Goal: Information Seeking & Learning: Learn about a topic

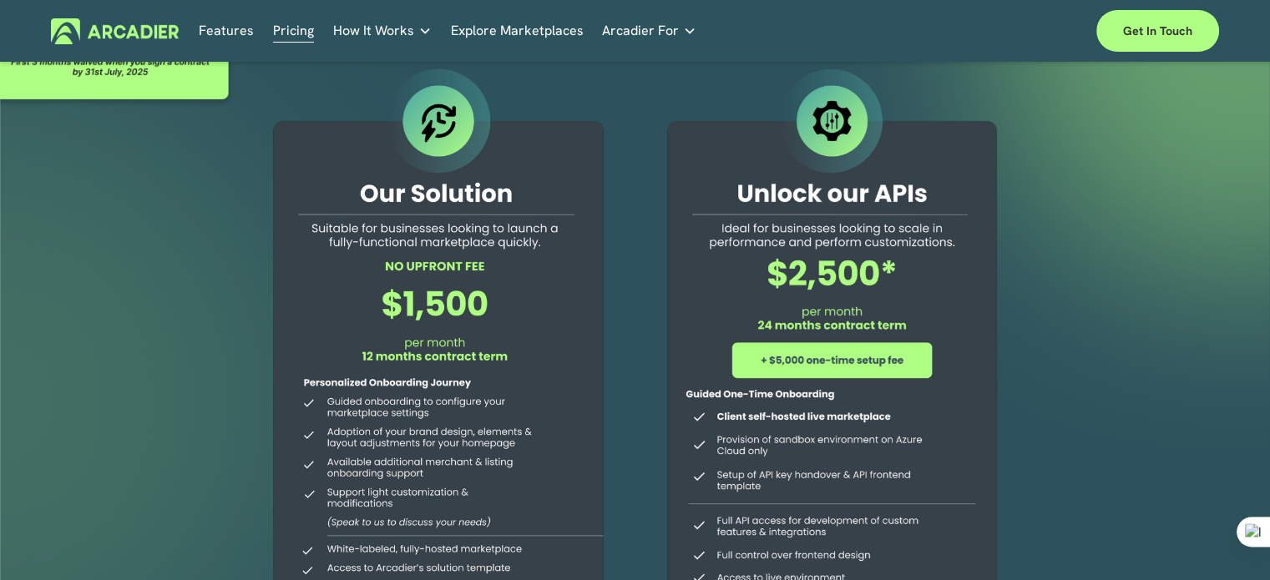
click at [224, 33] on link "Features" at bounding box center [226, 31] width 55 height 26
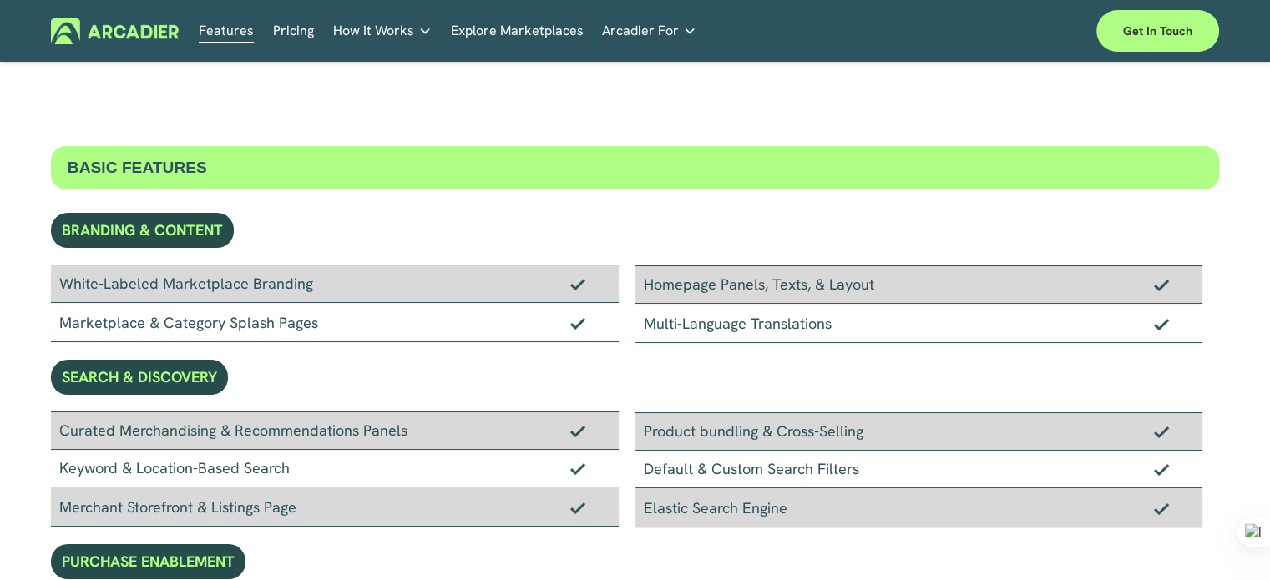
click at [506, 36] on link "Explore Marketplaces" at bounding box center [517, 31] width 133 height 26
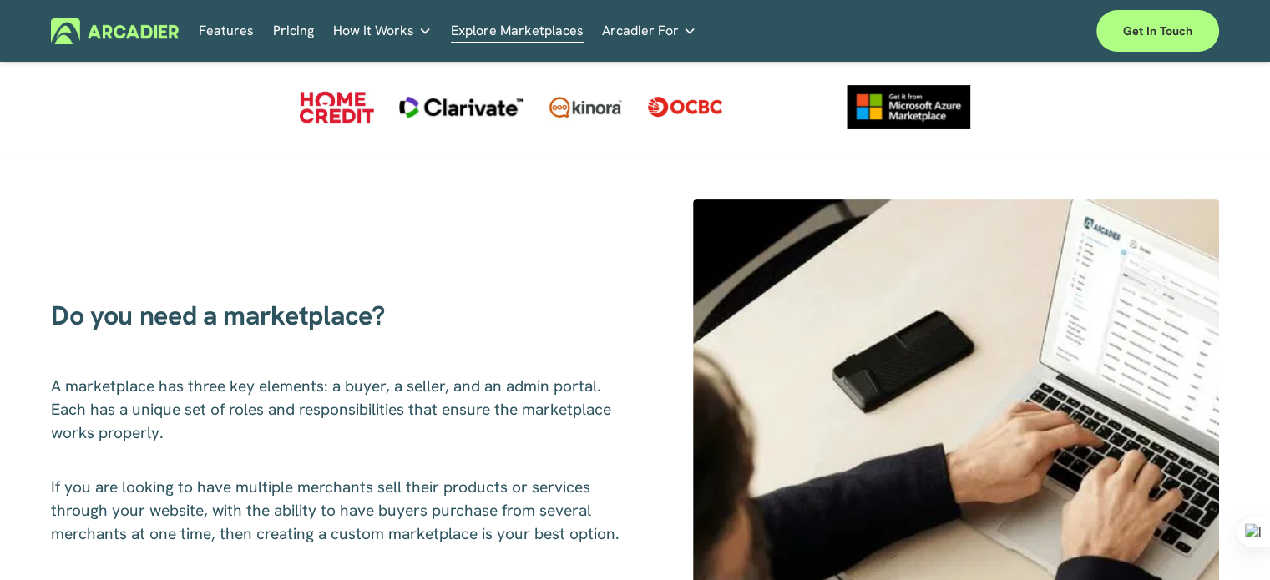
scroll to position [414, 0]
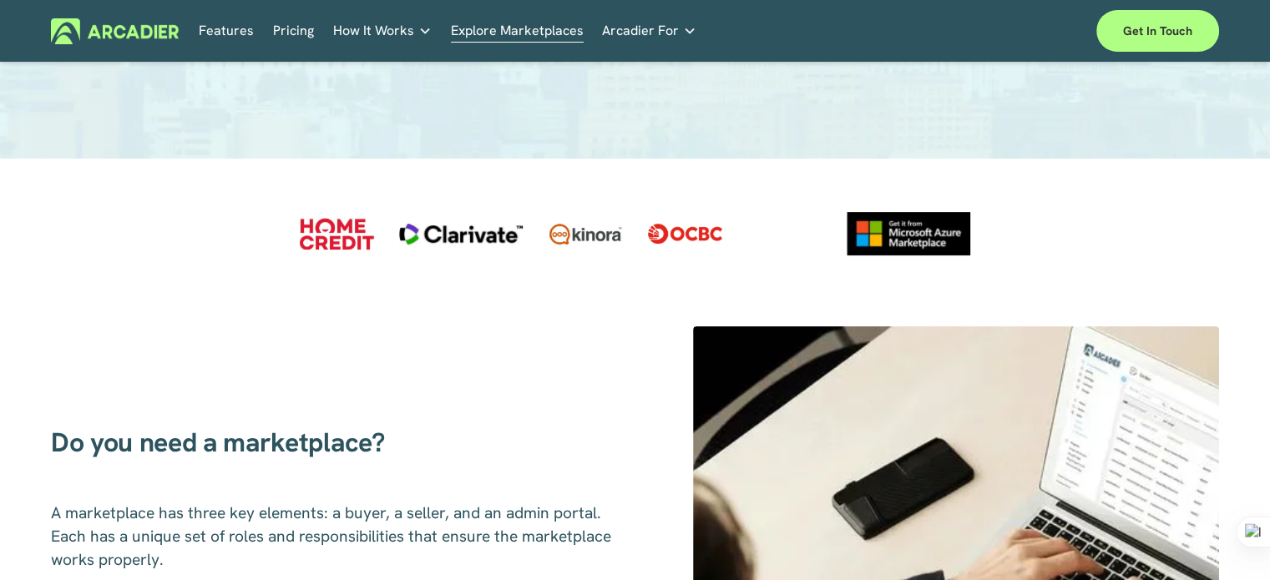
click at [220, 39] on link "Features" at bounding box center [226, 31] width 55 height 26
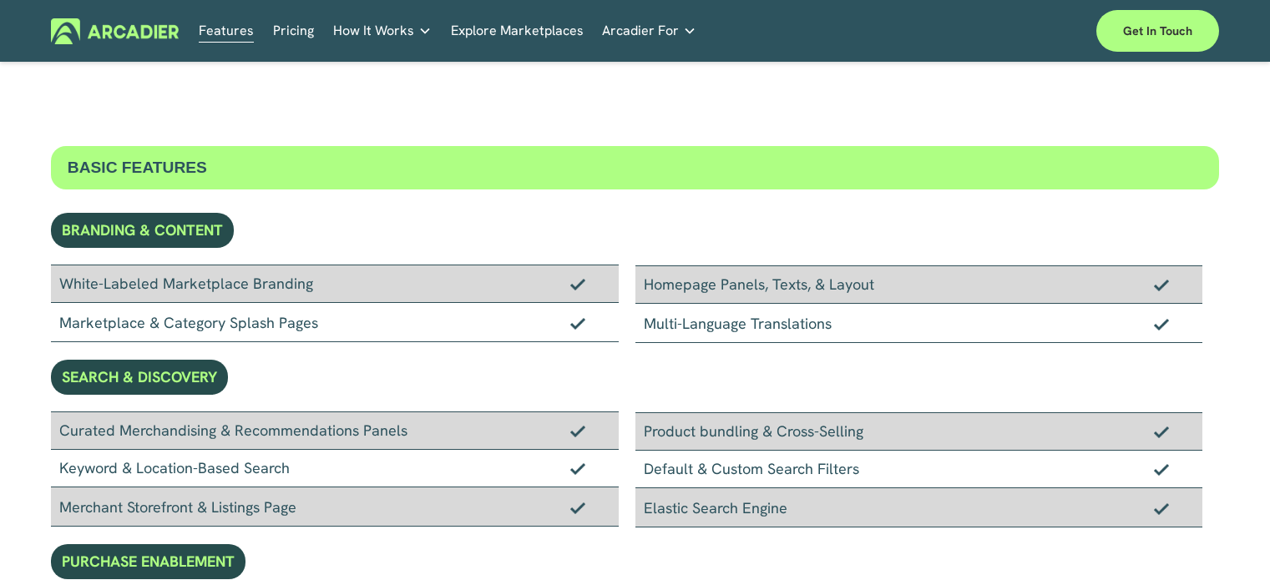
click at [660, 28] on span "Arcadier For" at bounding box center [640, 30] width 77 height 23
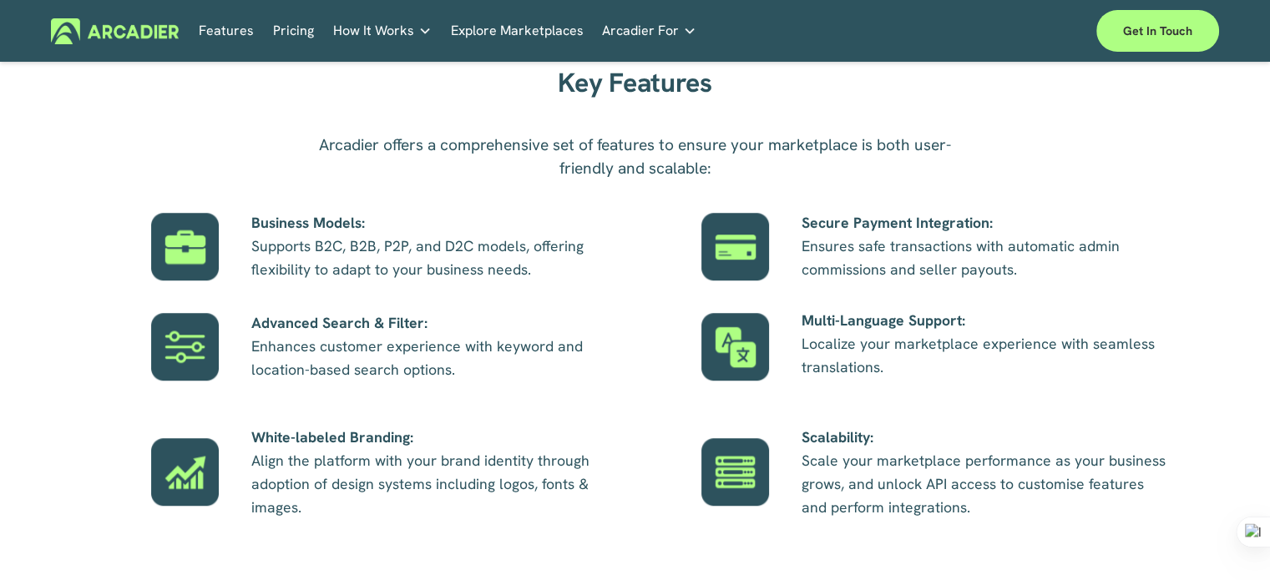
scroll to position [995, 0]
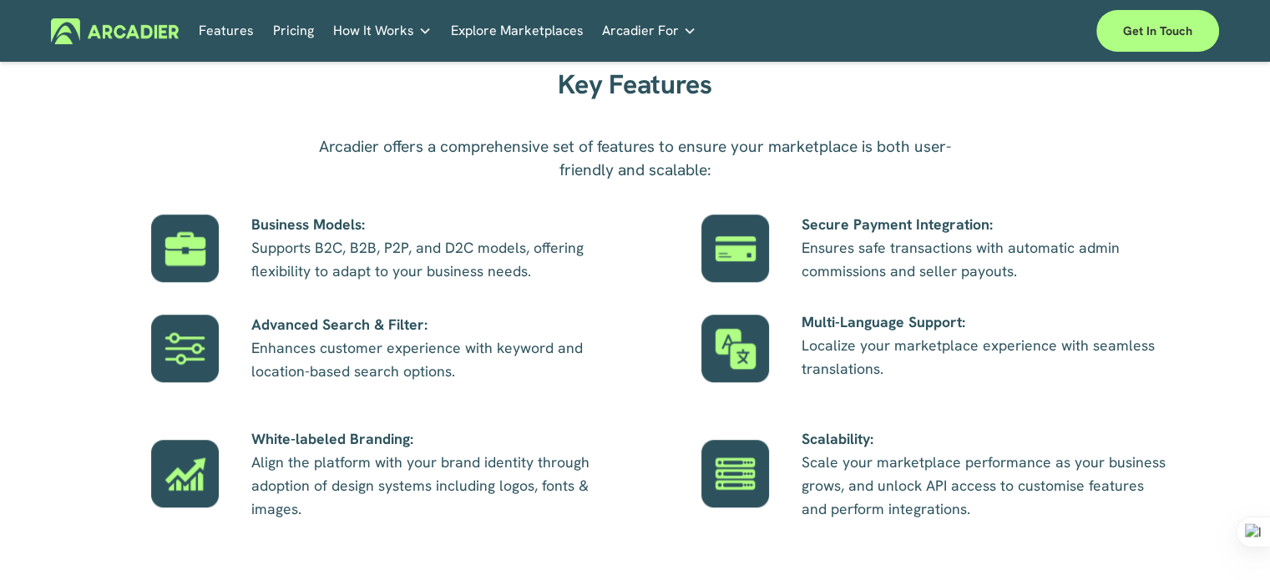
click at [887, 245] on p "Secure Payment Integration: Ensures safe transactions with automatic admin comm…" at bounding box center [985, 248] width 367 height 70
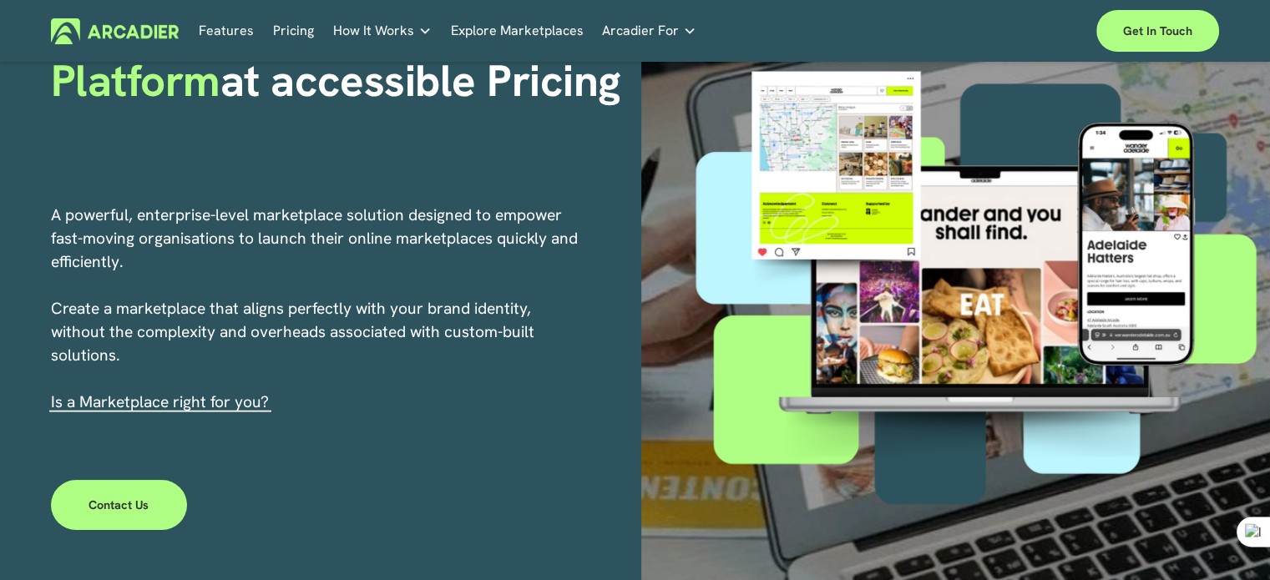
scroll to position [0, 0]
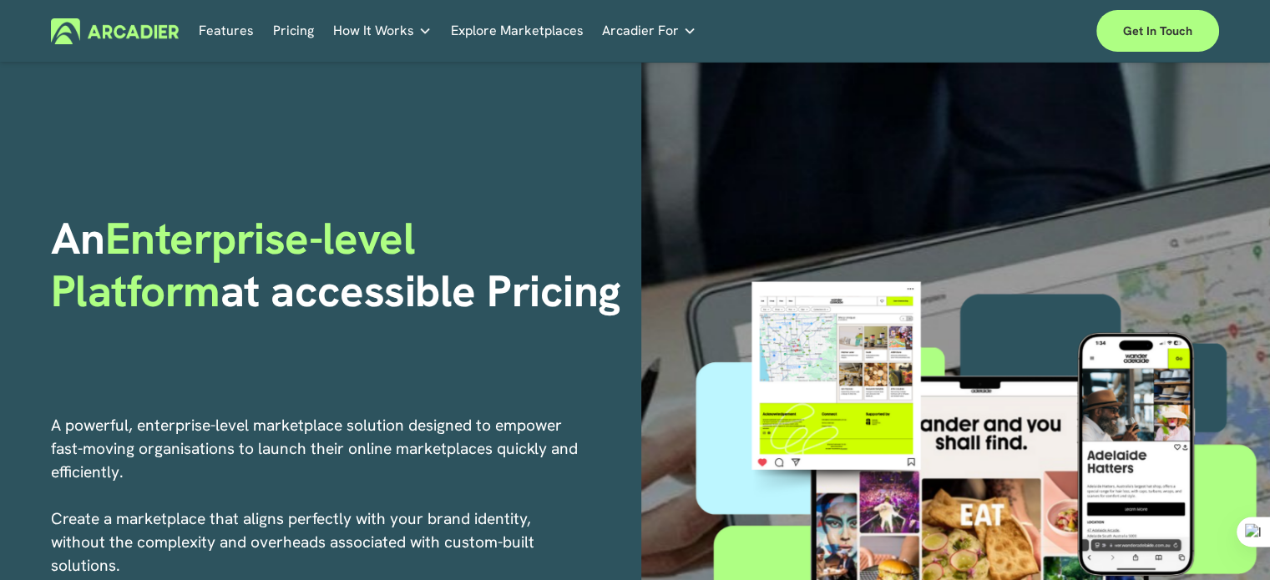
click at [631, 31] on span "Arcadier For" at bounding box center [640, 30] width 77 height 23
click at [635, 38] on span "Arcadier For" at bounding box center [640, 30] width 77 height 23
click at [283, 30] on link "Pricing" at bounding box center [293, 31] width 41 height 26
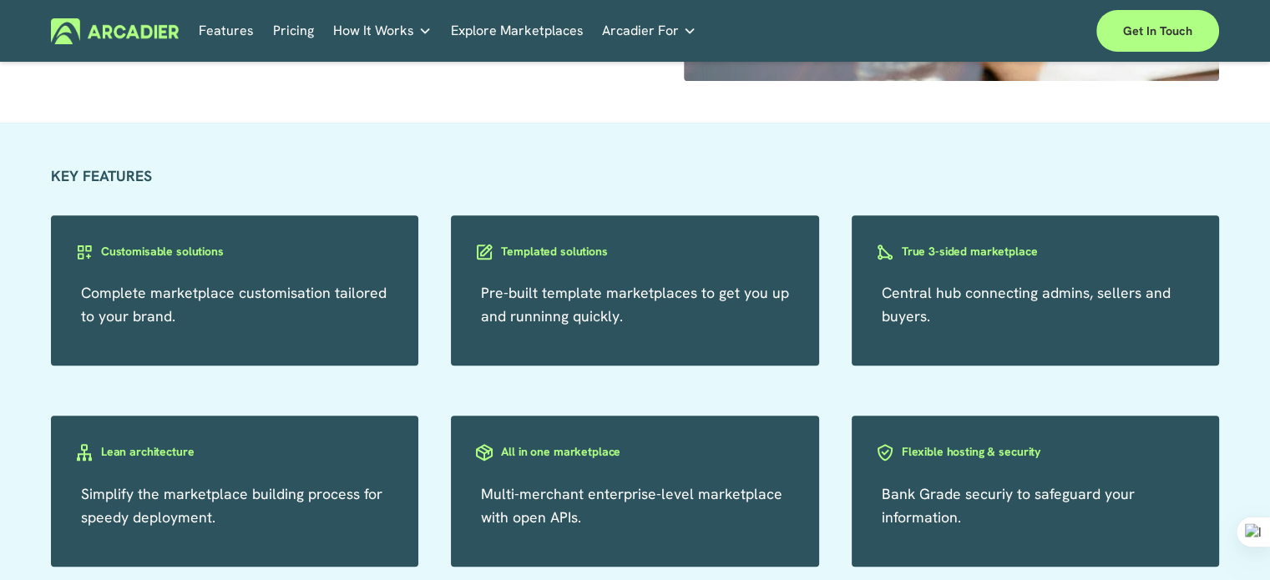
scroll to position [1398, 0]
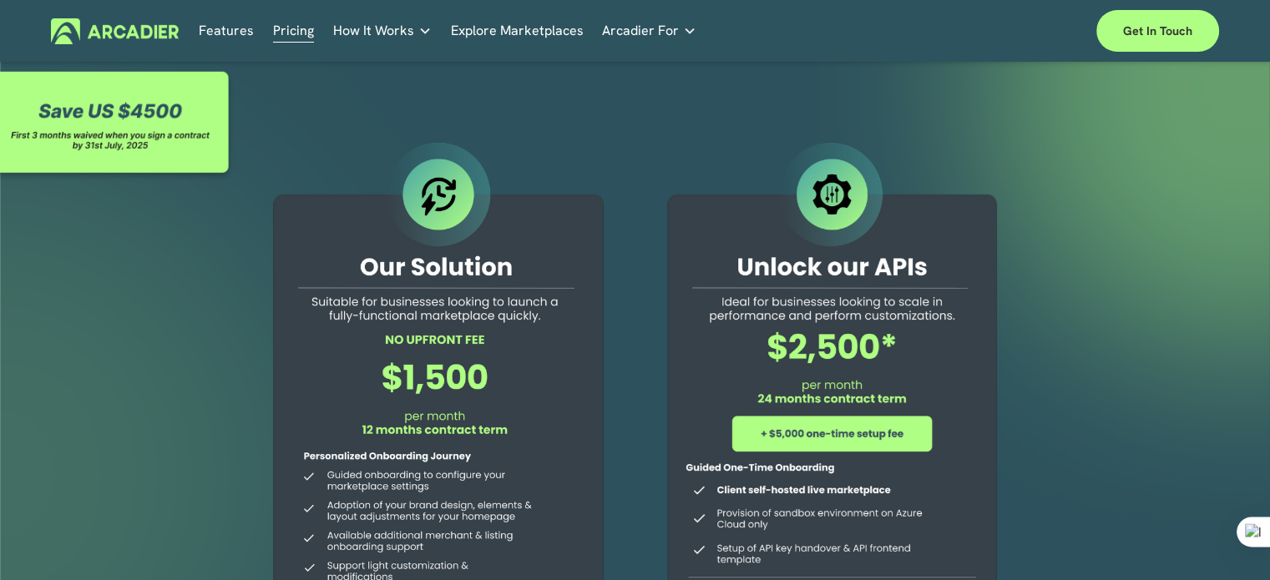
click at [648, 34] on span "Arcadier For" at bounding box center [640, 30] width 77 height 23
click at [0, 0] on h4 "Services" at bounding box center [0, 0] width 0 height 0
click at [0, 0] on link "Economic Development Designed to support your visitor economy agenda and invest…" at bounding box center [0, 0] width 0 height 0
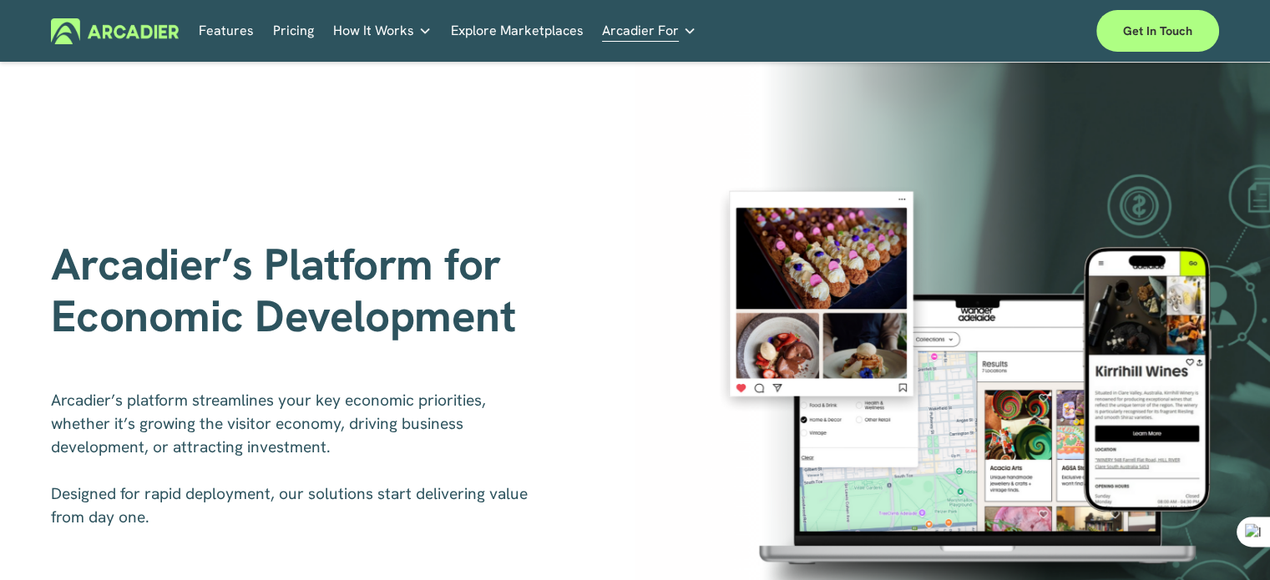
click at [230, 39] on link "Features" at bounding box center [226, 31] width 55 height 26
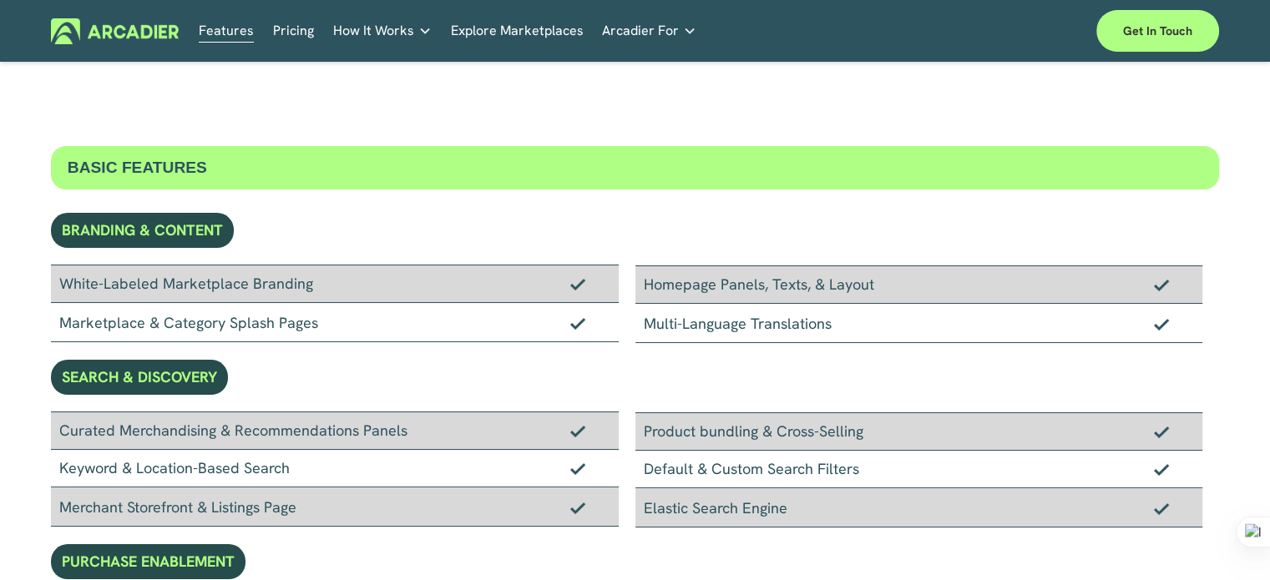
click at [634, 35] on span "Arcadier For" at bounding box center [640, 30] width 77 height 23
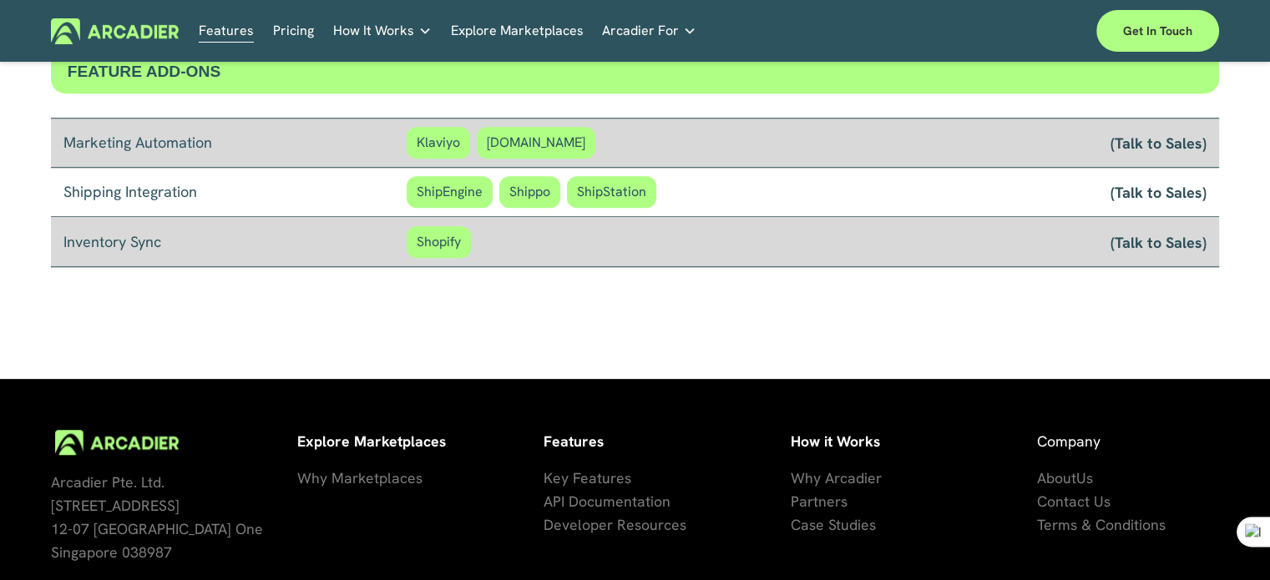
scroll to position [1573, 0]
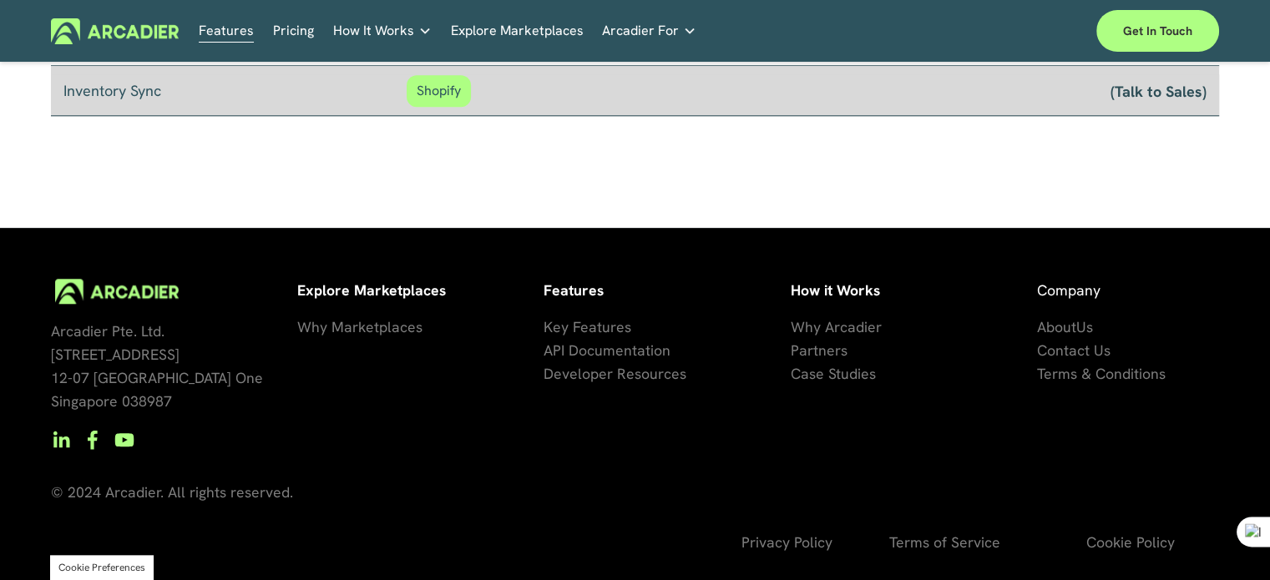
click at [828, 348] on span "artners" at bounding box center [823, 350] width 48 height 19
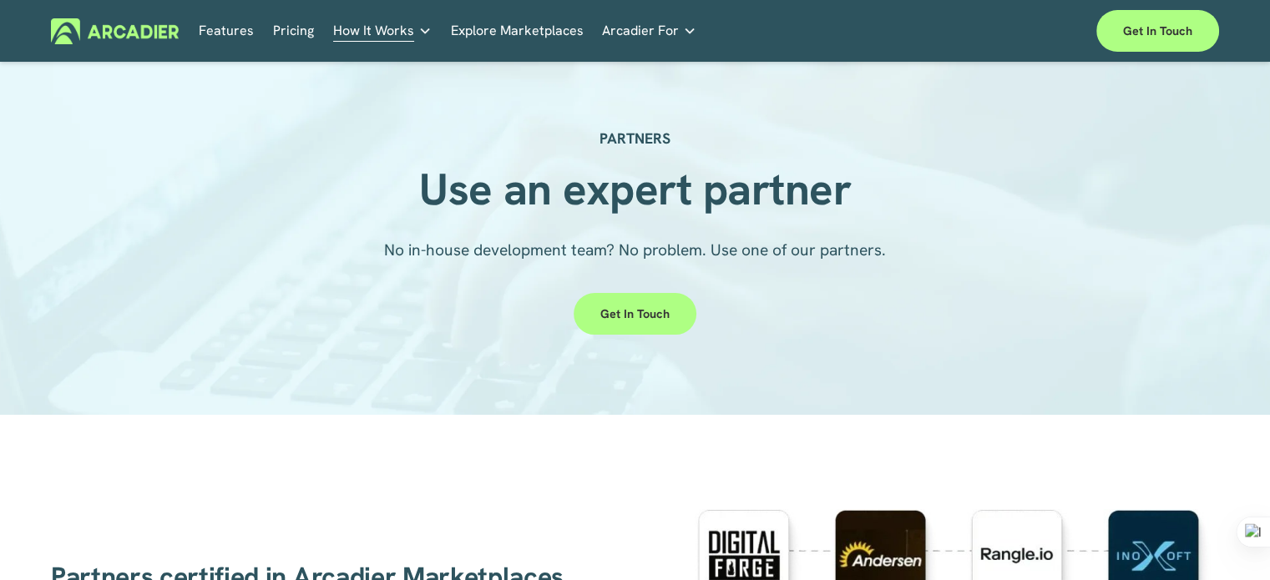
click at [512, 36] on link "Explore Marketplaces" at bounding box center [517, 31] width 133 height 26
